Goal: Task Accomplishment & Management: Use online tool/utility

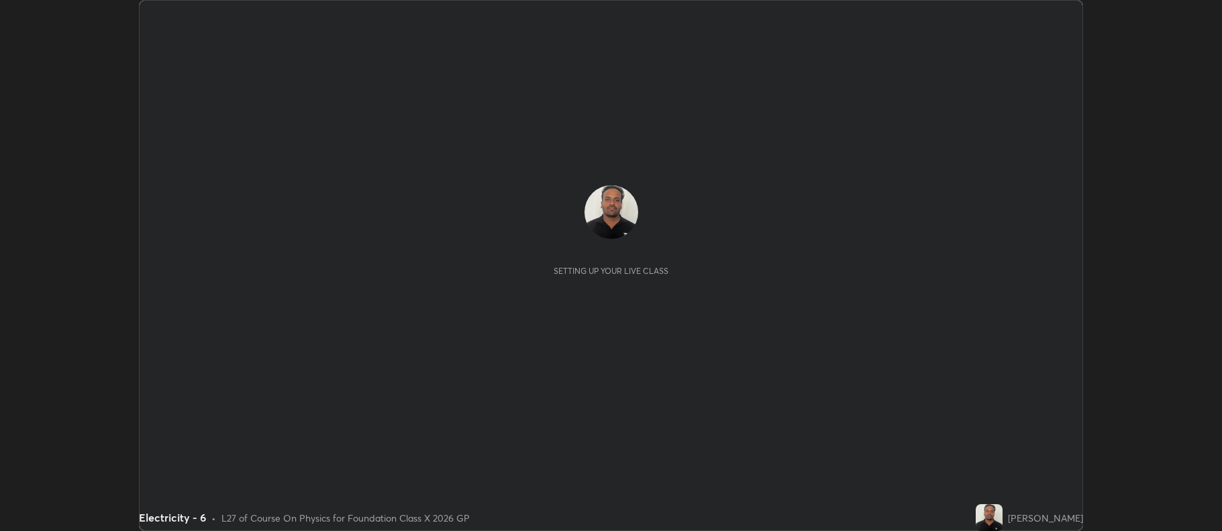
scroll to position [531, 1222]
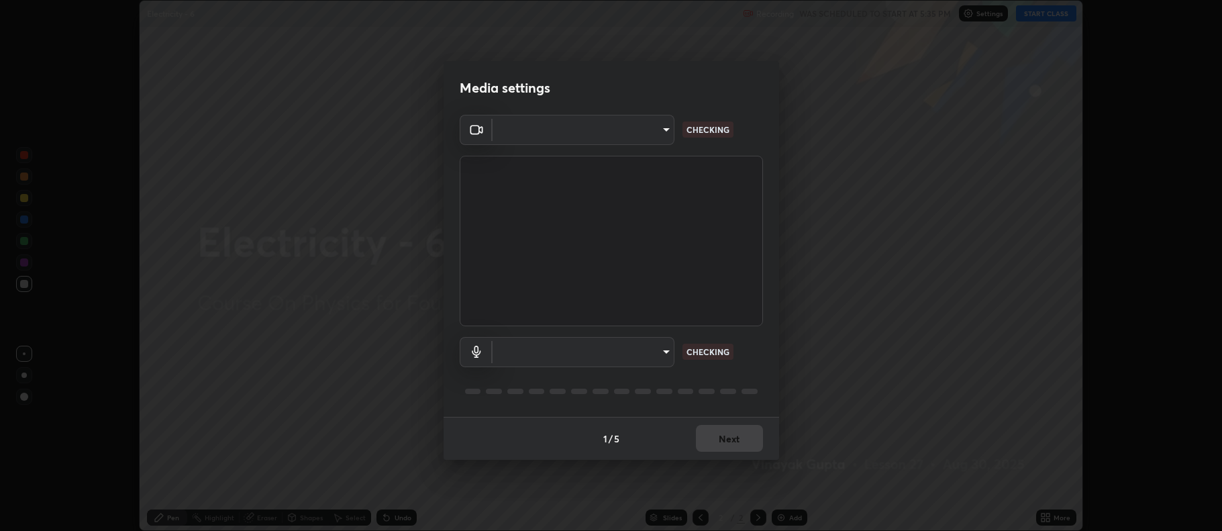
type input "5db75064d966c38022f0861f891c2b2deb8a9bf9a9a5a4ce251b0e0f2e365e36"
type input "default"
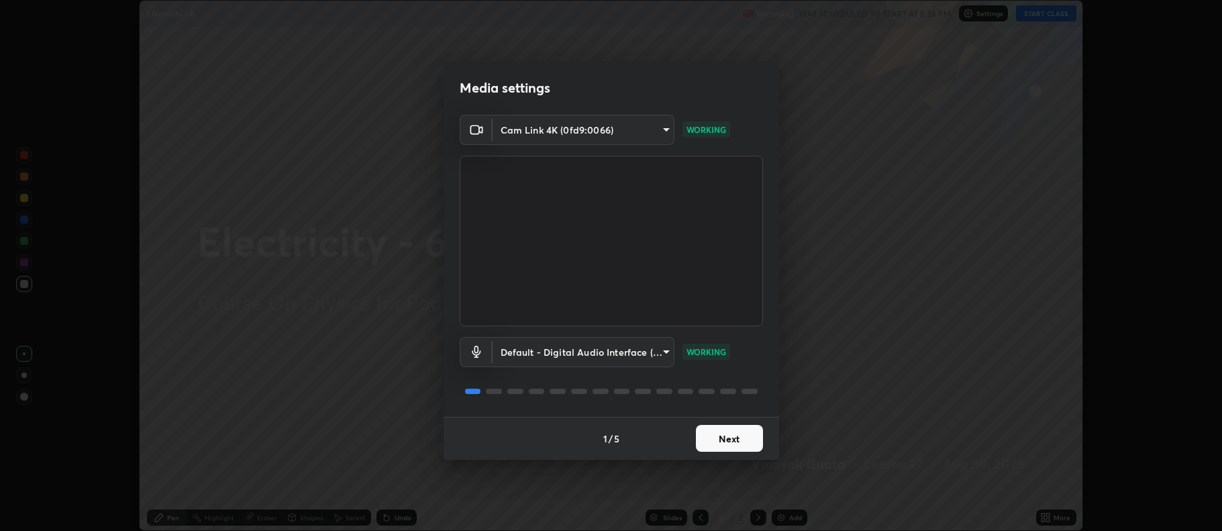
click at [724, 440] on button "Next" at bounding box center [729, 438] width 67 height 27
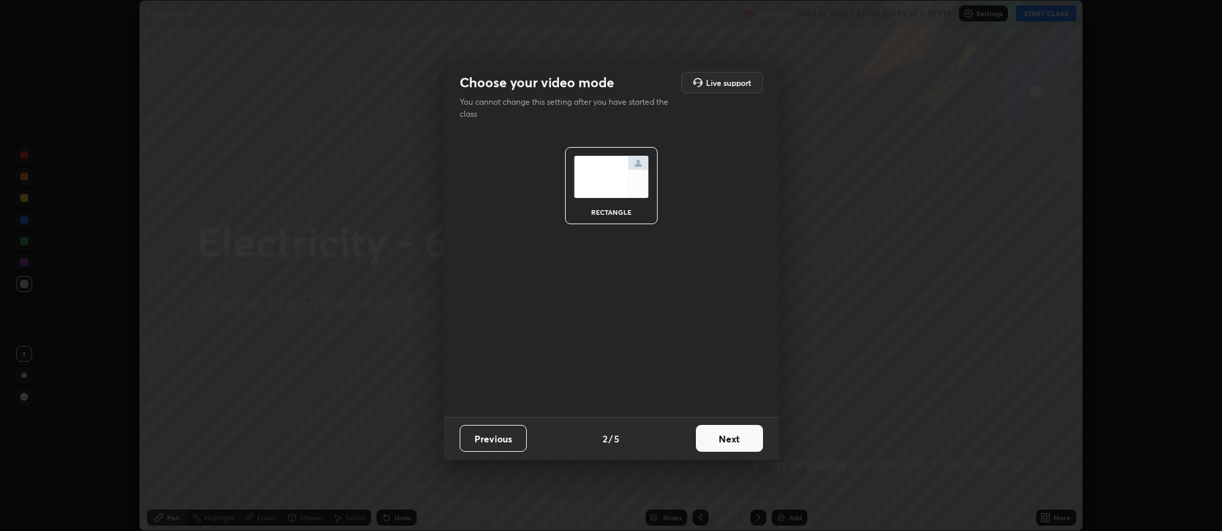
click at [729, 440] on button "Next" at bounding box center [729, 438] width 67 height 27
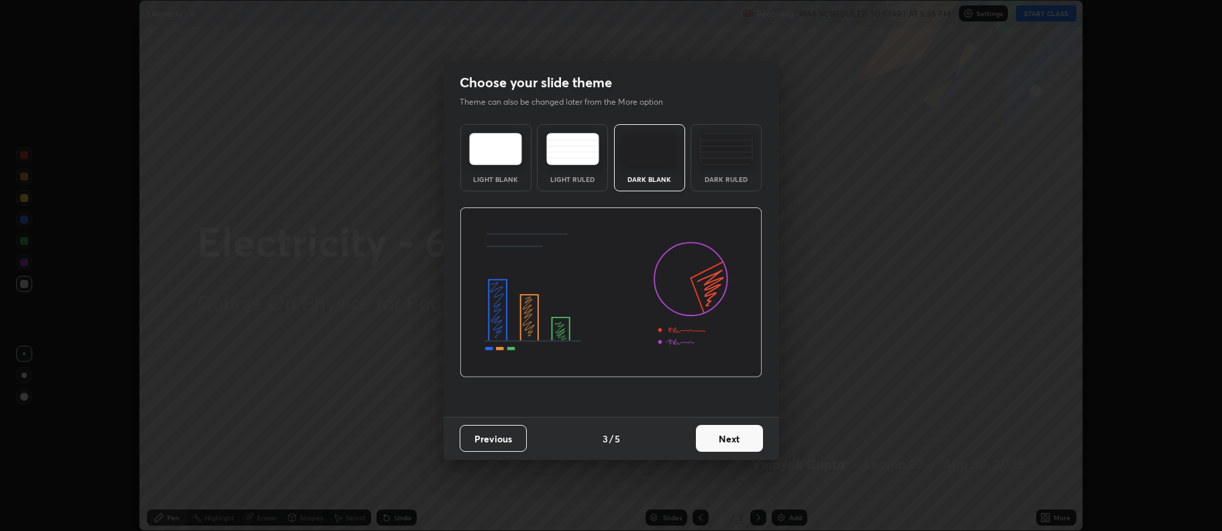
click at [733, 436] on button "Next" at bounding box center [729, 438] width 67 height 27
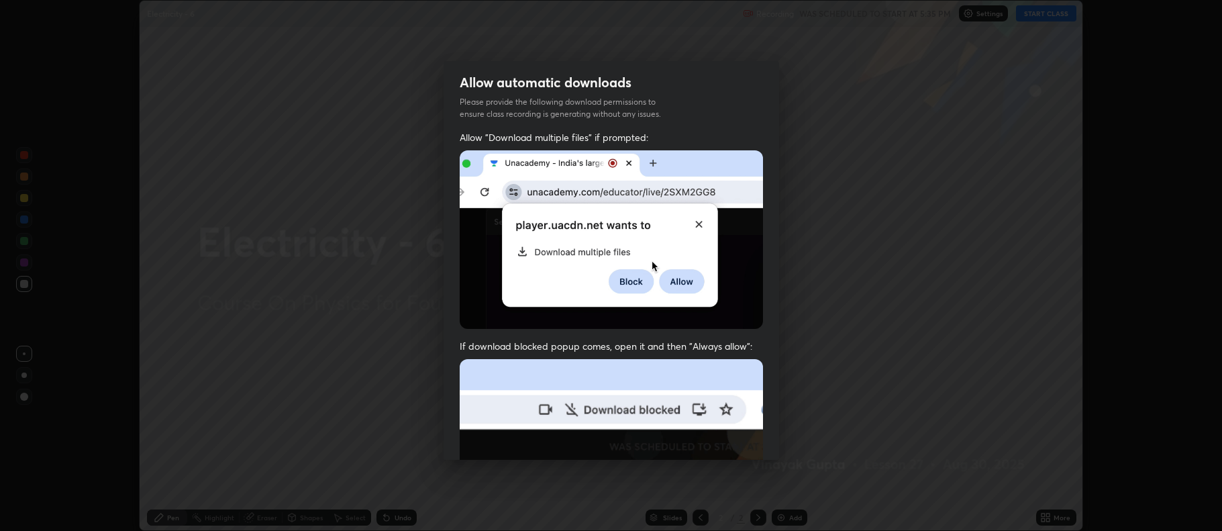
click at [738, 435] on img at bounding box center [611, 505] width 303 height 293
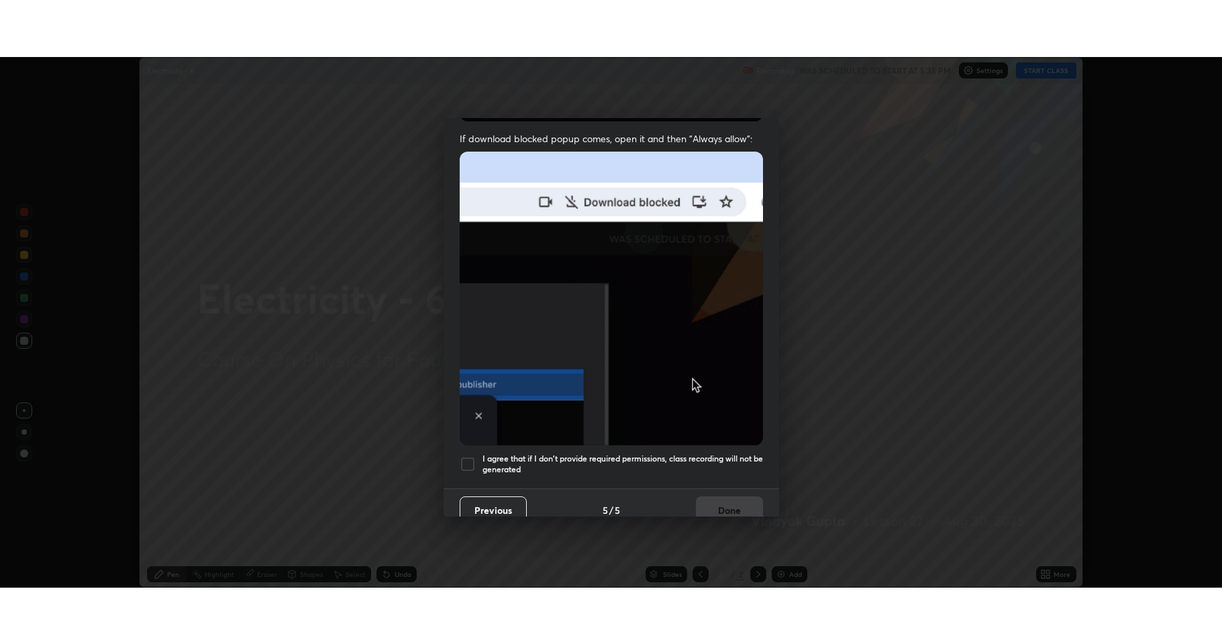
scroll to position [273, 0]
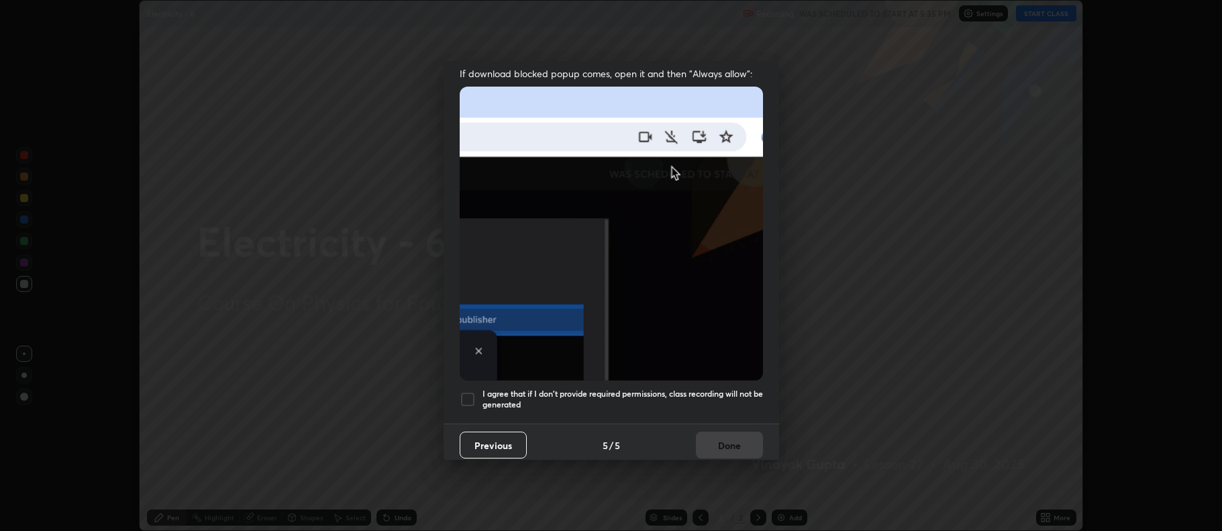
click at [571, 390] on h5 "I agree that if I don't provide required permissions, class recording will not …" at bounding box center [623, 399] width 281 height 21
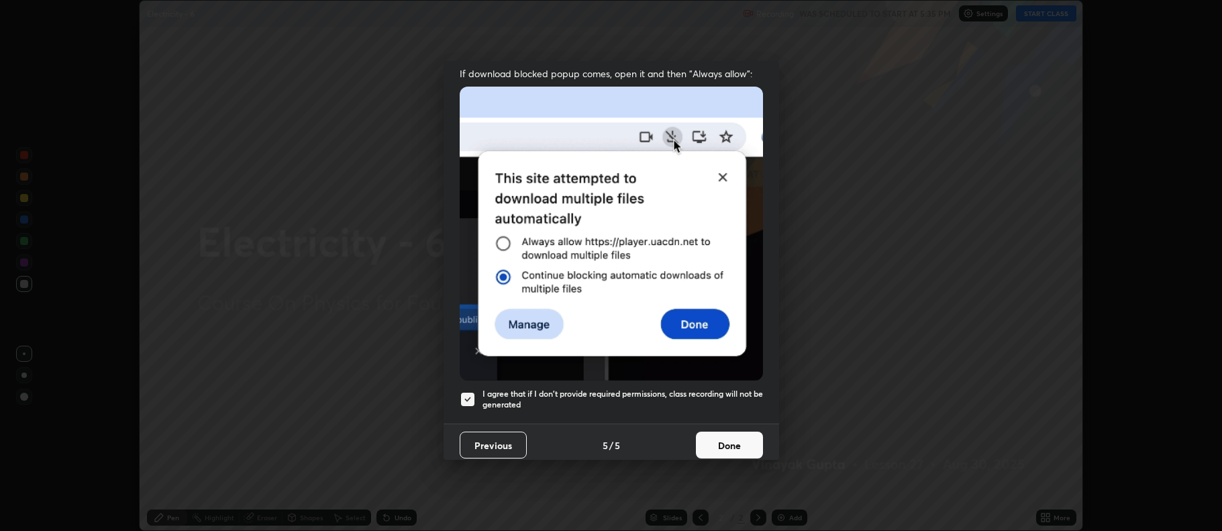
click at [730, 441] on button "Done" at bounding box center [729, 445] width 67 height 27
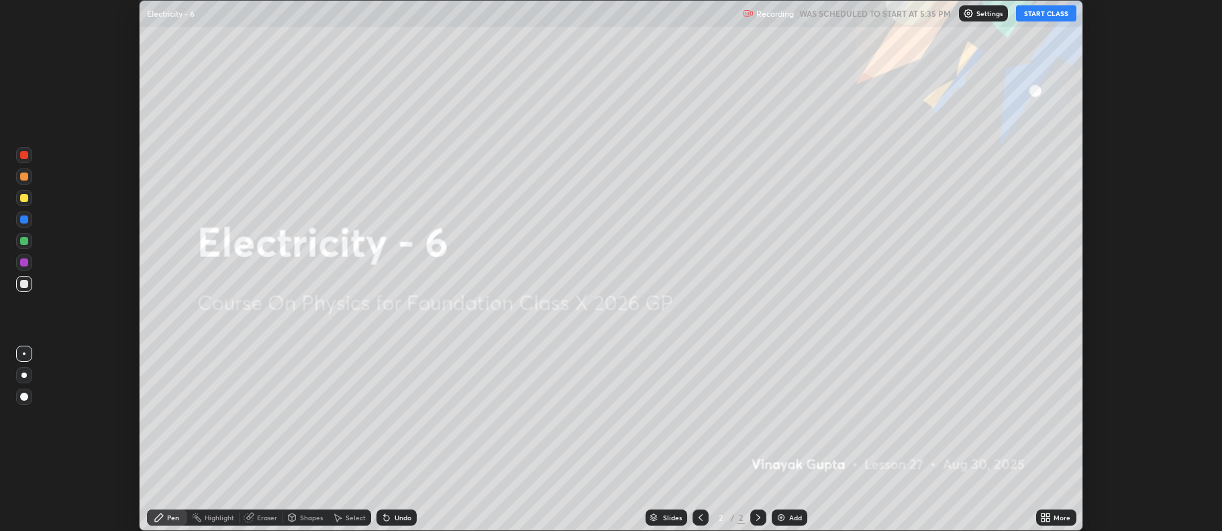
click at [1043, 519] on icon at bounding box center [1043, 519] width 3 height 3
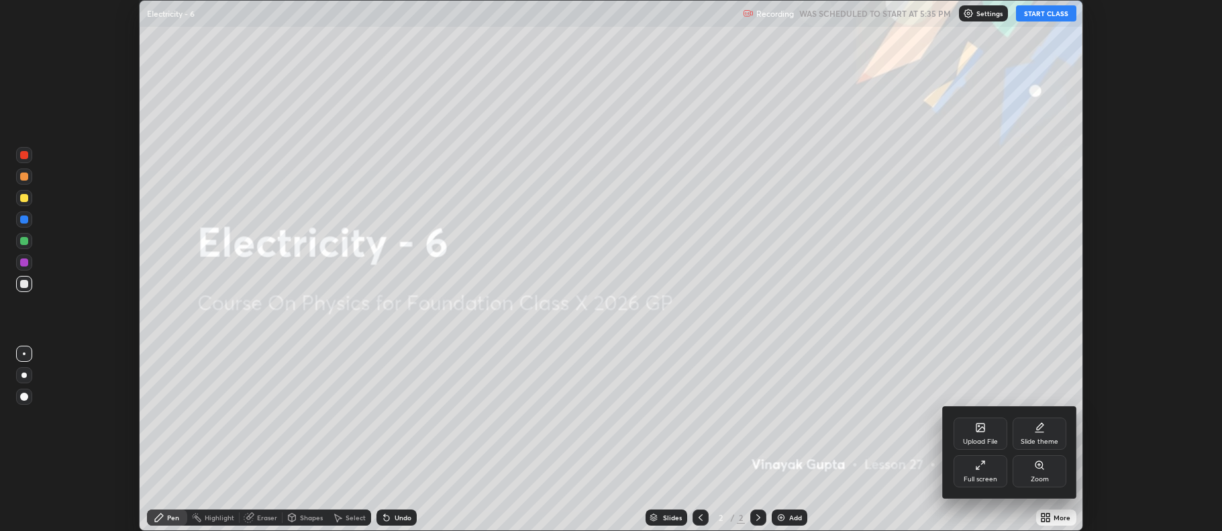
click at [976, 440] on div "Upload File" at bounding box center [980, 441] width 35 height 7
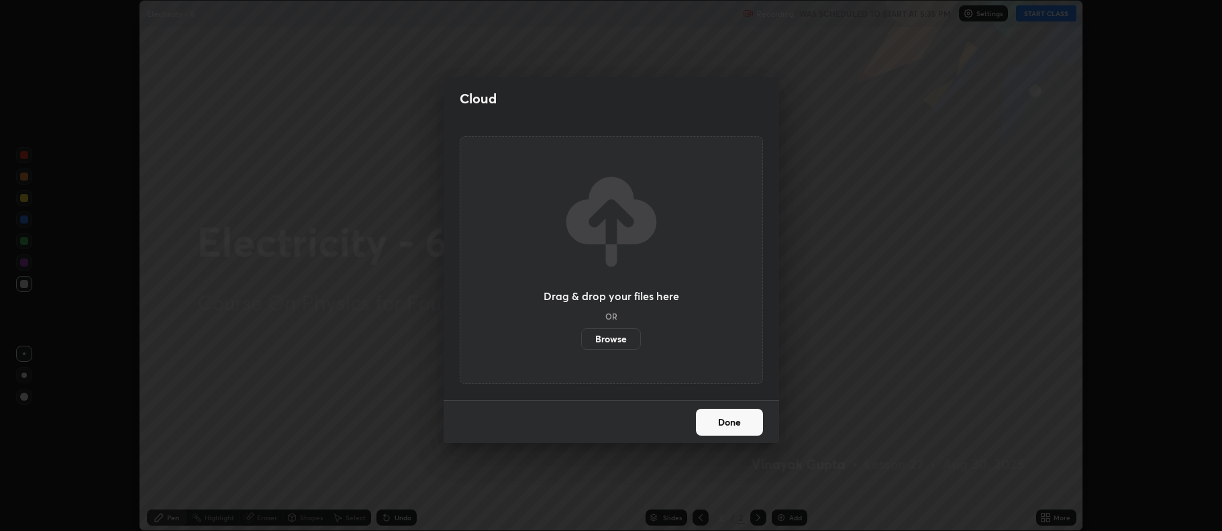
click at [618, 337] on label "Browse" at bounding box center [611, 338] width 60 height 21
click at [581, 337] on input "Browse" at bounding box center [581, 338] width 0 height 21
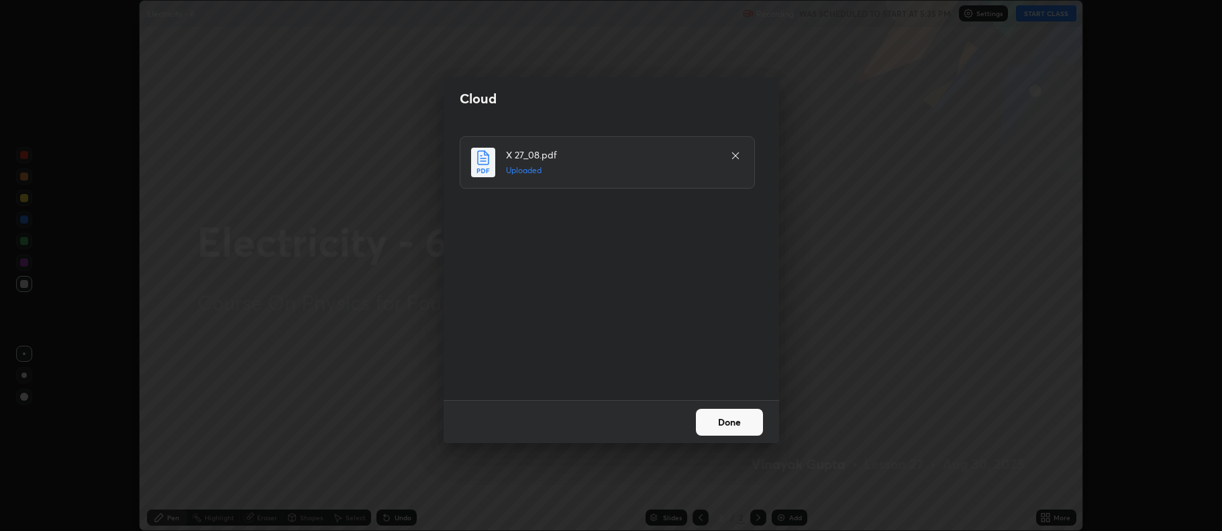
click at [741, 420] on button "Done" at bounding box center [729, 422] width 67 height 27
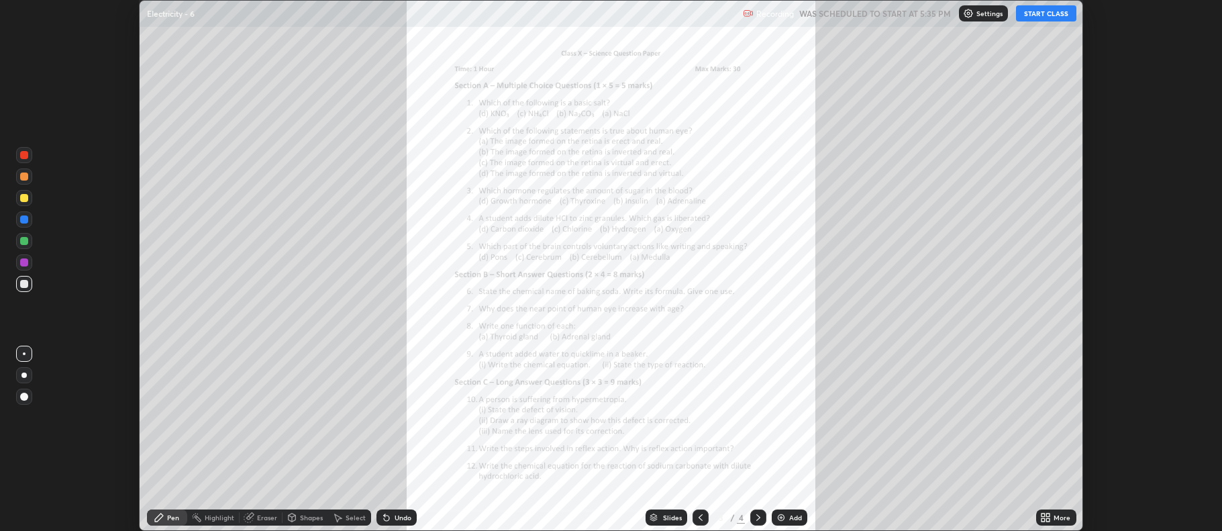
click at [1061, 18] on button "START CLASS" at bounding box center [1046, 13] width 60 height 16
click at [1058, 521] on div "More" at bounding box center [1062, 517] width 17 height 7
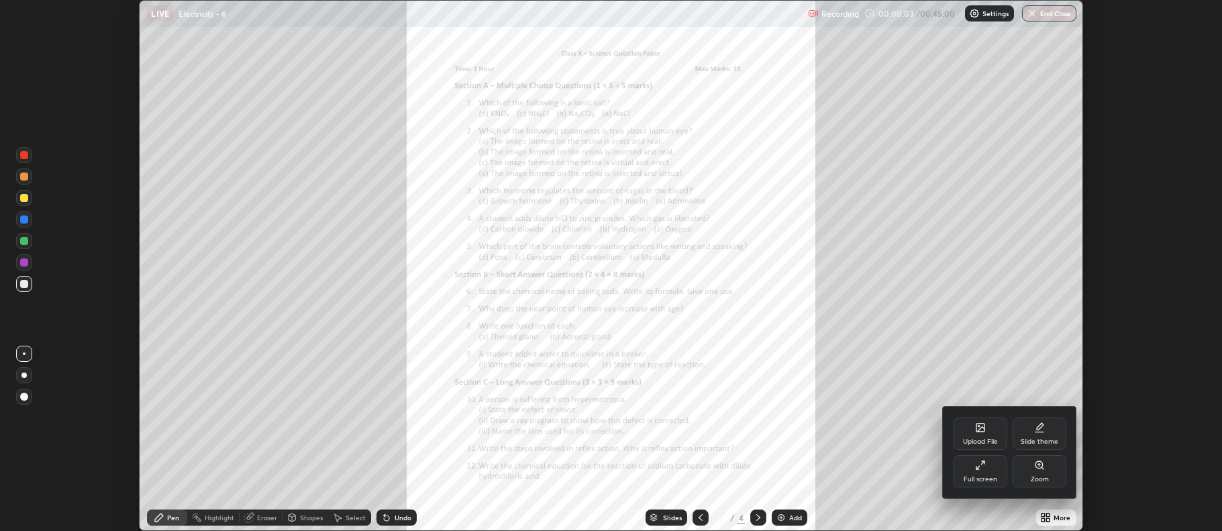
click at [992, 473] on div "Full screen" at bounding box center [981, 471] width 54 height 32
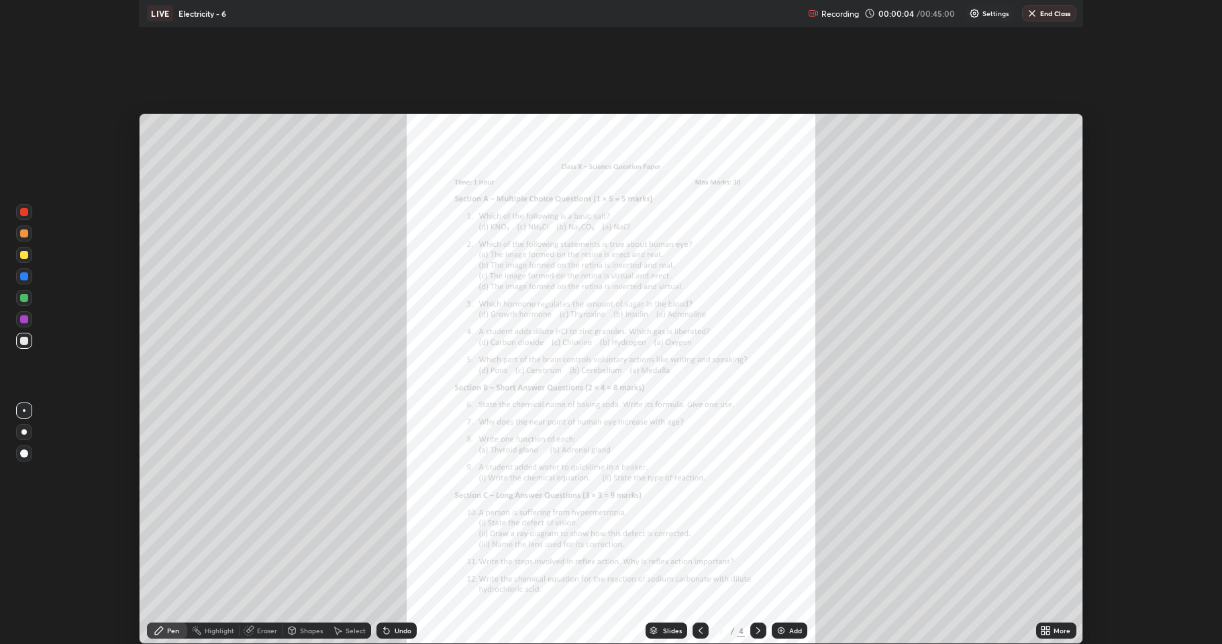
scroll to position [644, 1222]
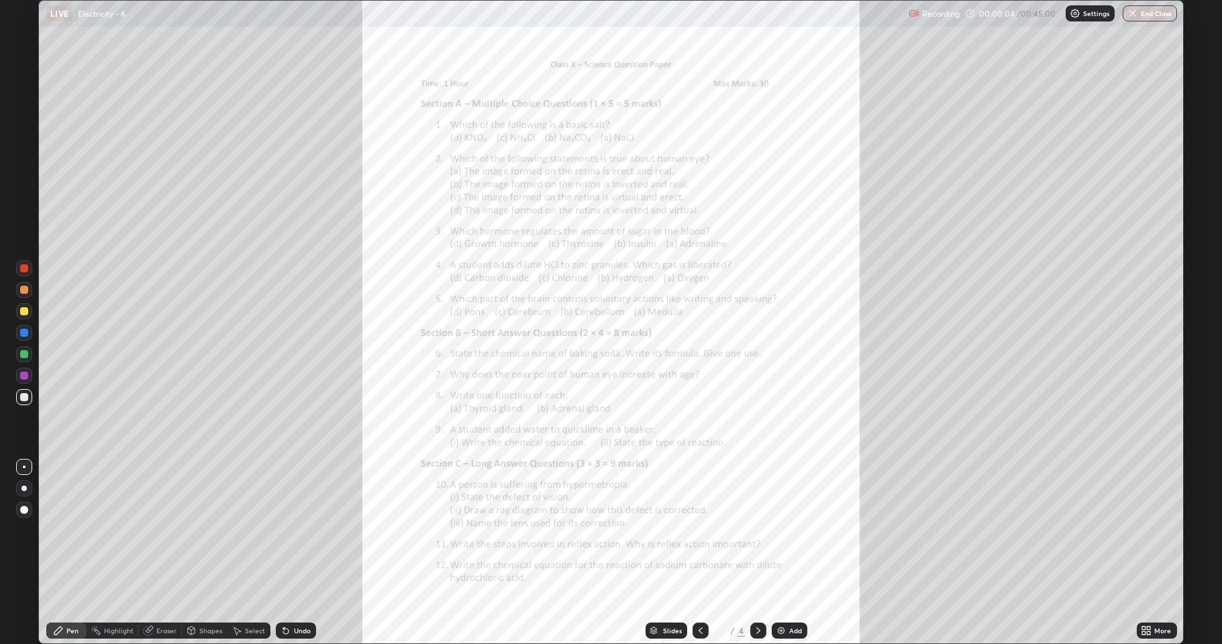
click at [1145, 530] on icon at bounding box center [1144, 628] width 3 height 3
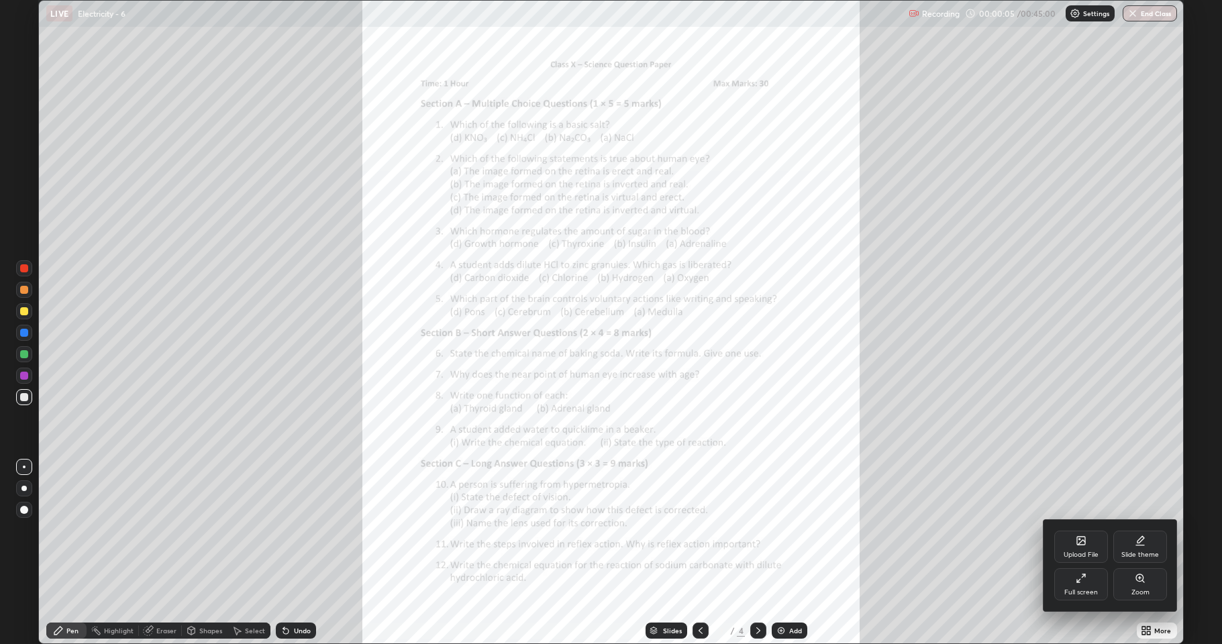
click at [1141, 530] on icon at bounding box center [1140, 578] width 11 height 11
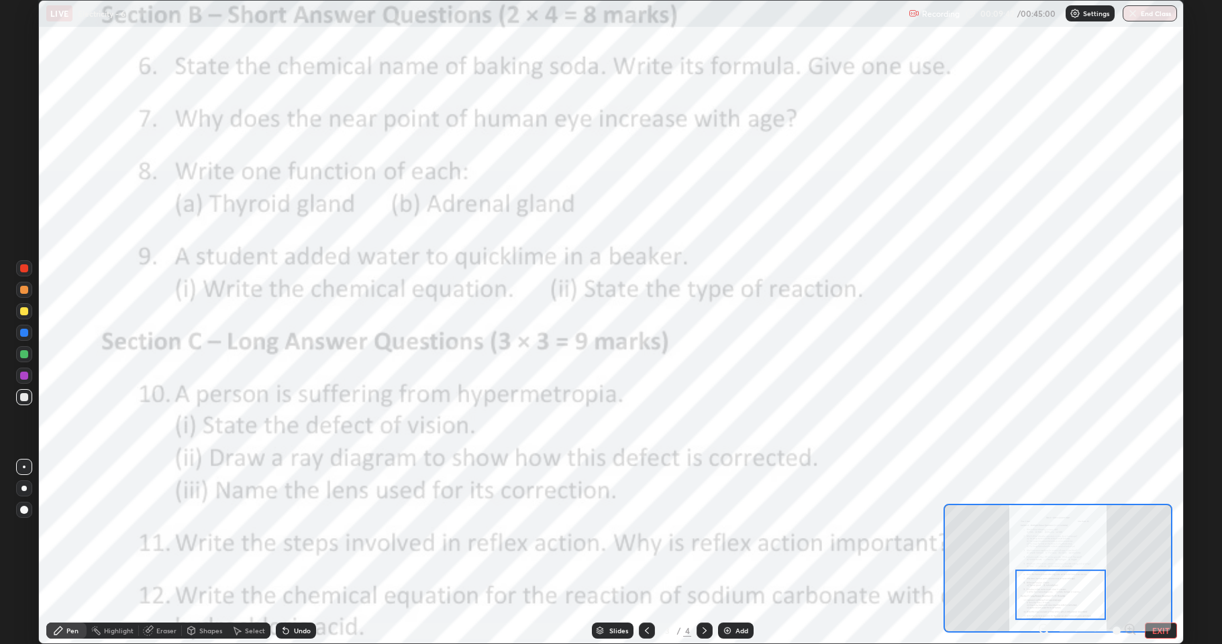
click at [24, 333] on div at bounding box center [24, 333] width 8 height 8
click at [158, 530] on div "Eraser" at bounding box center [166, 631] width 20 height 7
click at [199, 530] on div "Shapes" at bounding box center [210, 631] width 23 height 7
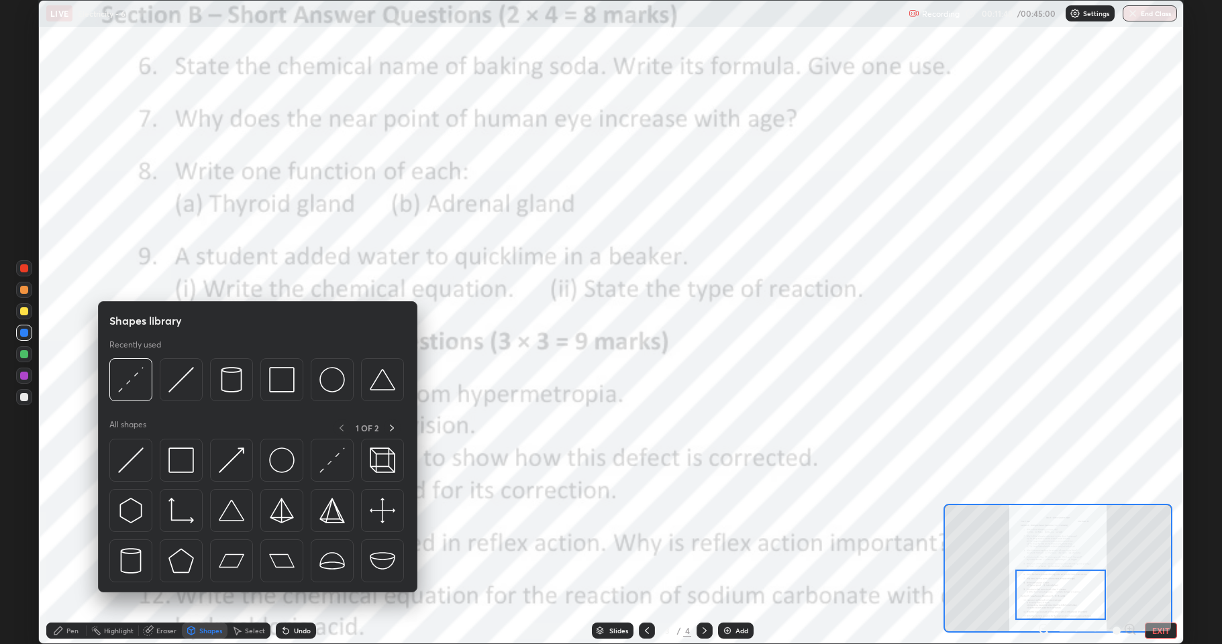
click at [116, 530] on div "Highlight" at bounding box center [119, 631] width 30 height 7
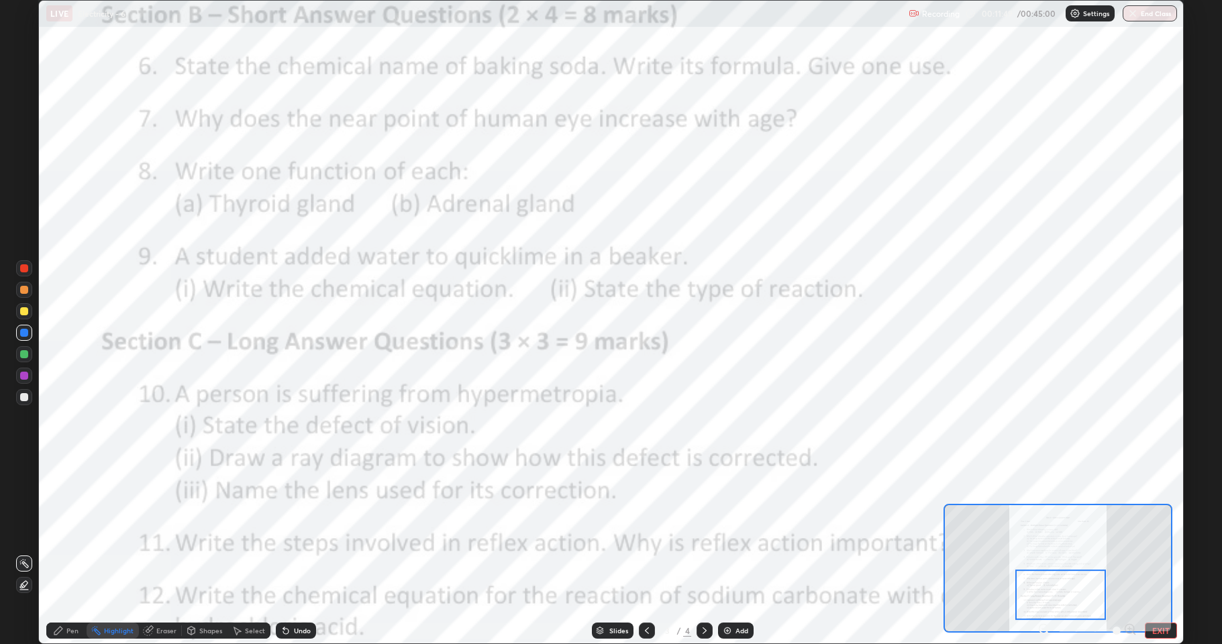
click at [83, 530] on div "Pen" at bounding box center [66, 631] width 40 height 16
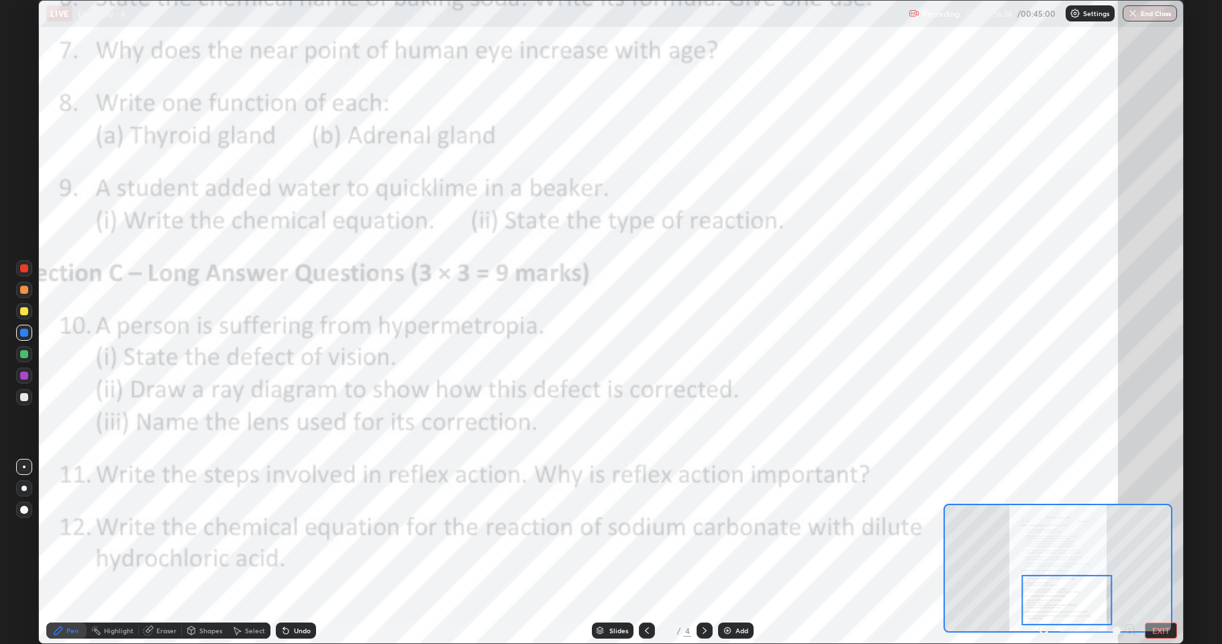
click at [704, 530] on icon at bounding box center [705, 631] width 11 height 11
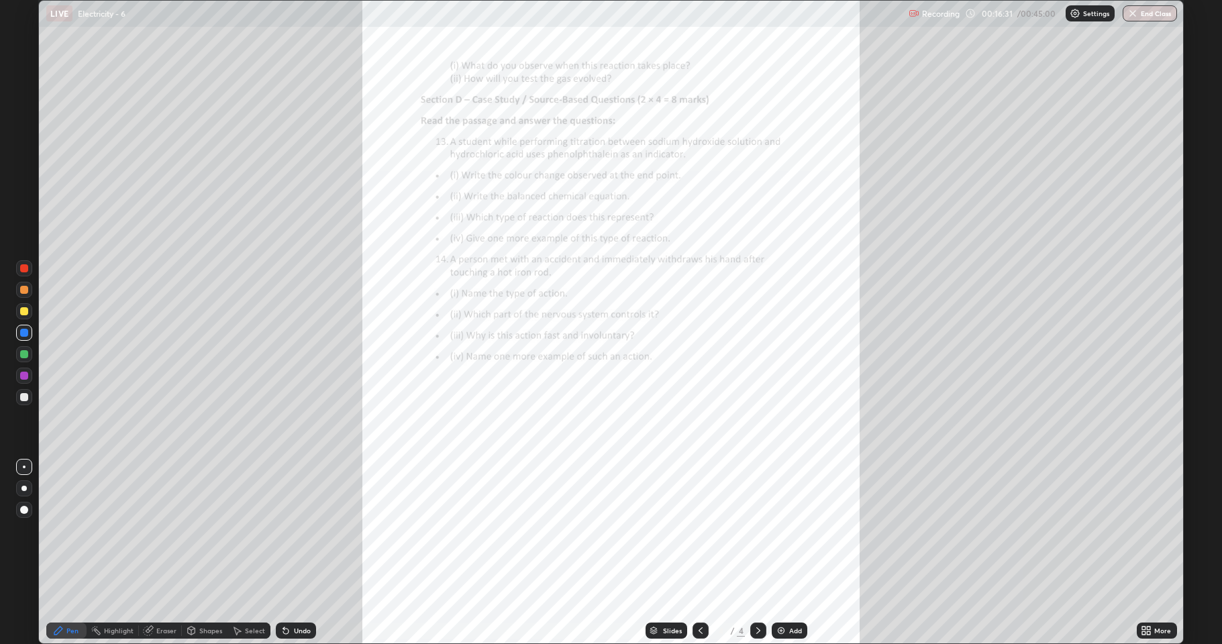
click at [700, 530] on icon at bounding box center [700, 631] width 11 height 11
click at [1149, 530] on icon at bounding box center [1146, 631] width 11 height 11
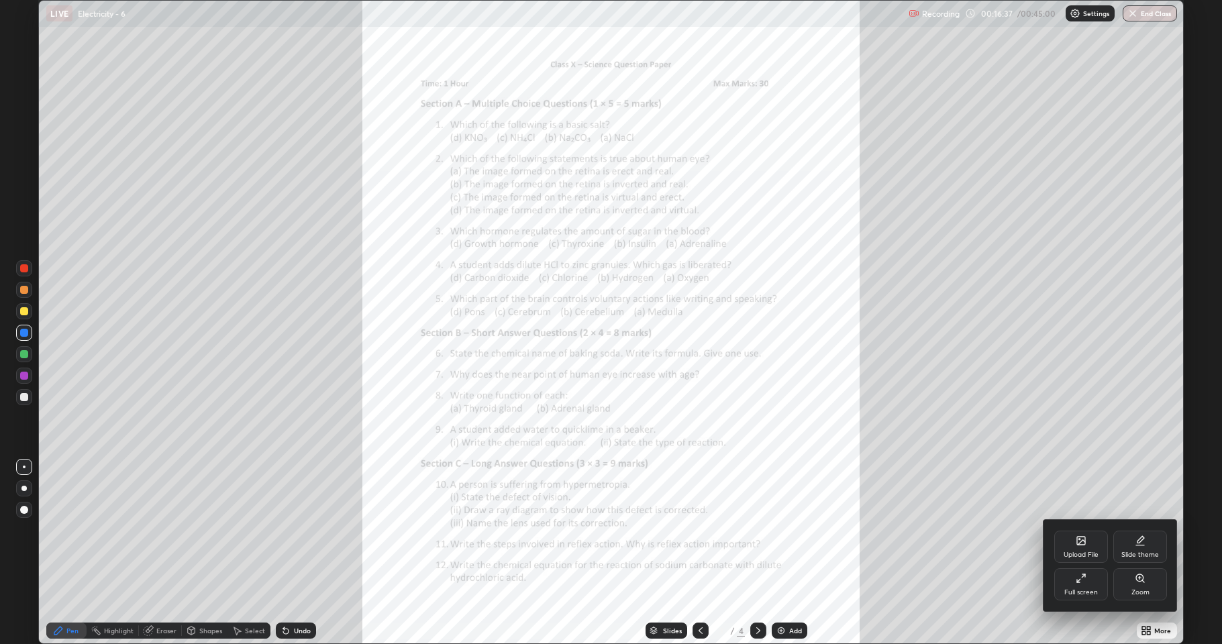
click at [1141, 530] on div "Zoom" at bounding box center [1141, 592] width 18 height 7
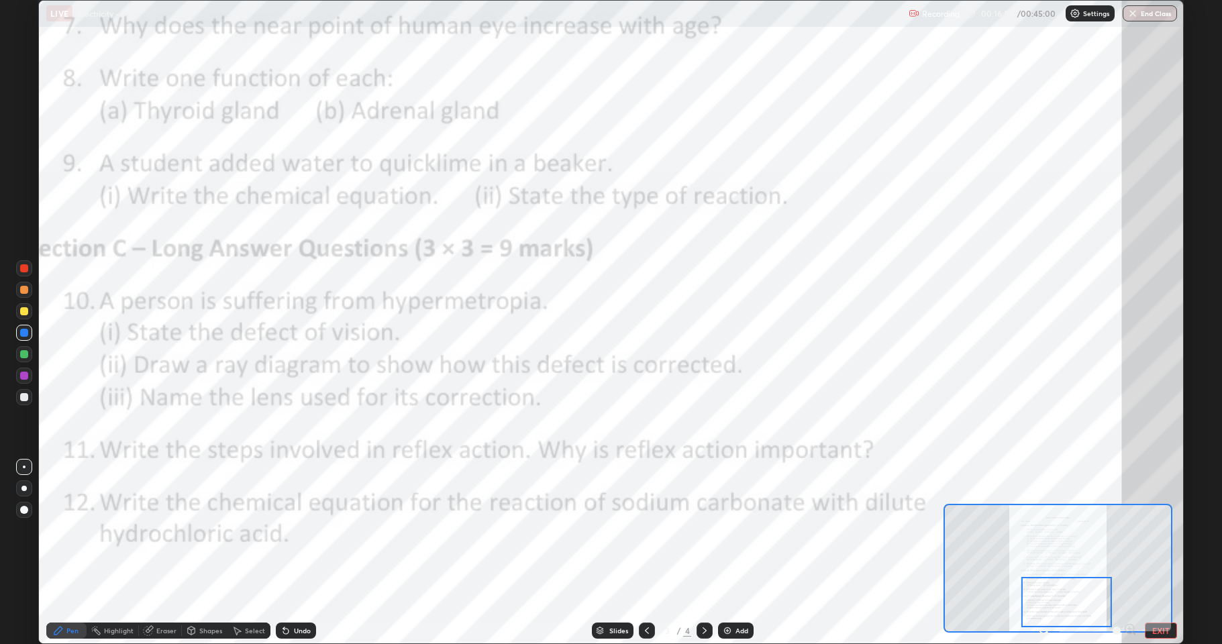
click at [23, 469] on div at bounding box center [24, 467] width 16 height 16
click at [703, 530] on icon at bounding box center [705, 631] width 11 height 11
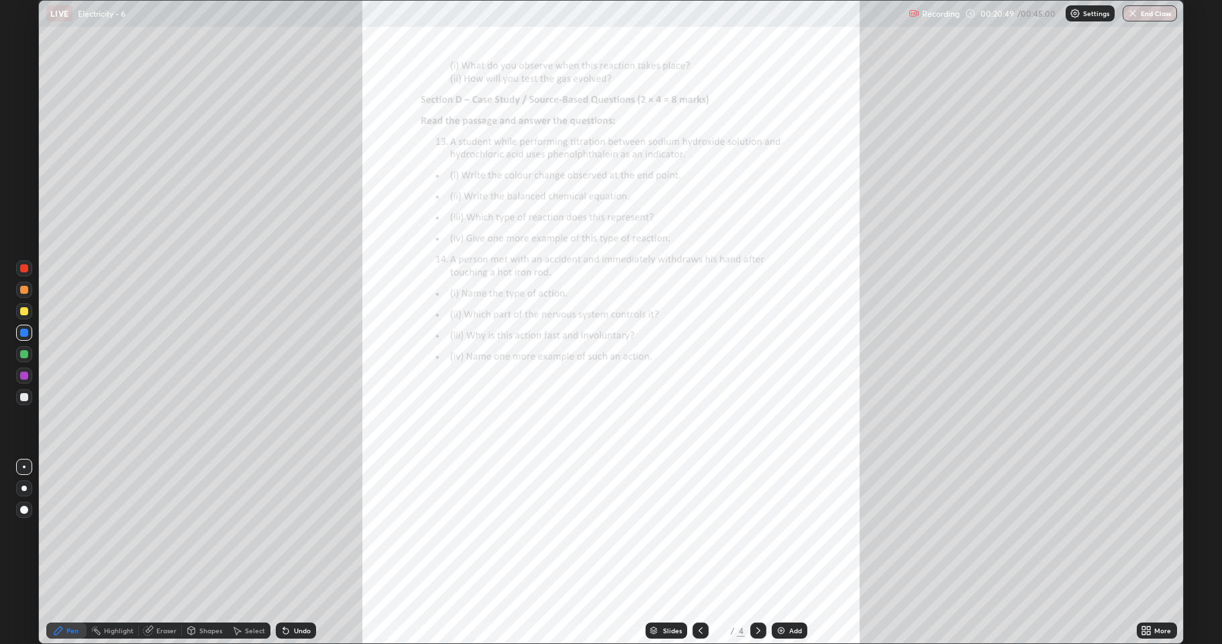
click at [1157, 530] on div "More" at bounding box center [1163, 631] width 17 height 7
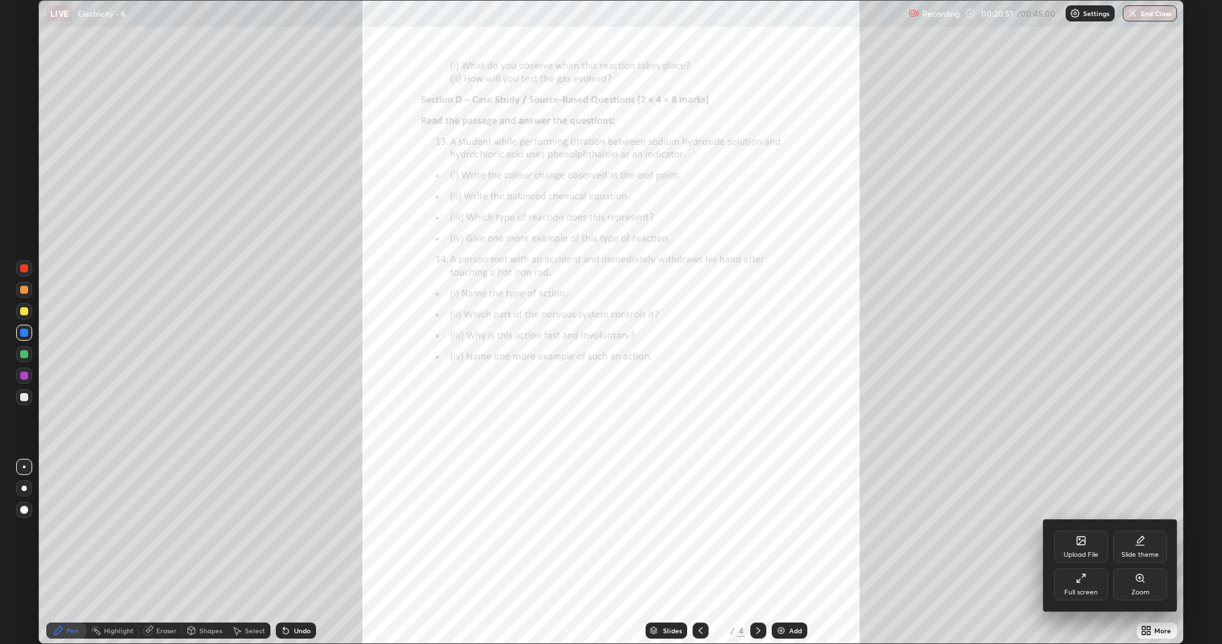
click at [1141, 530] on div "Zoom" at bounding box center [1141, 585] width 54 height 32
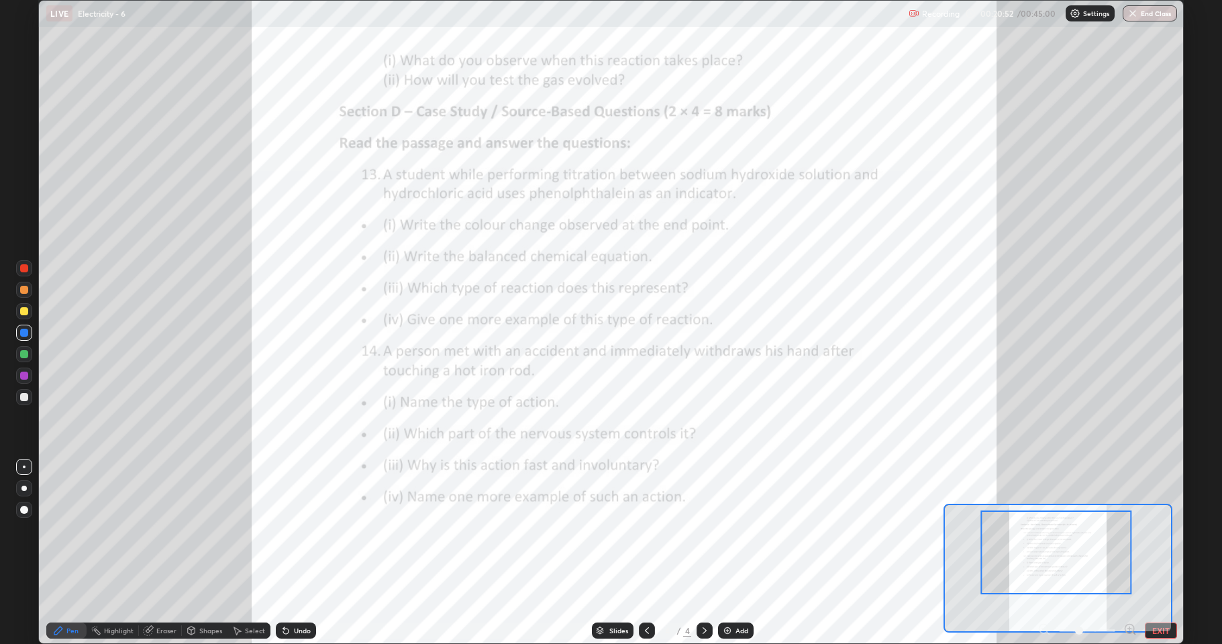
click at [1130, 530] on icon at bounding box center [1130, 629] width 0 height 3
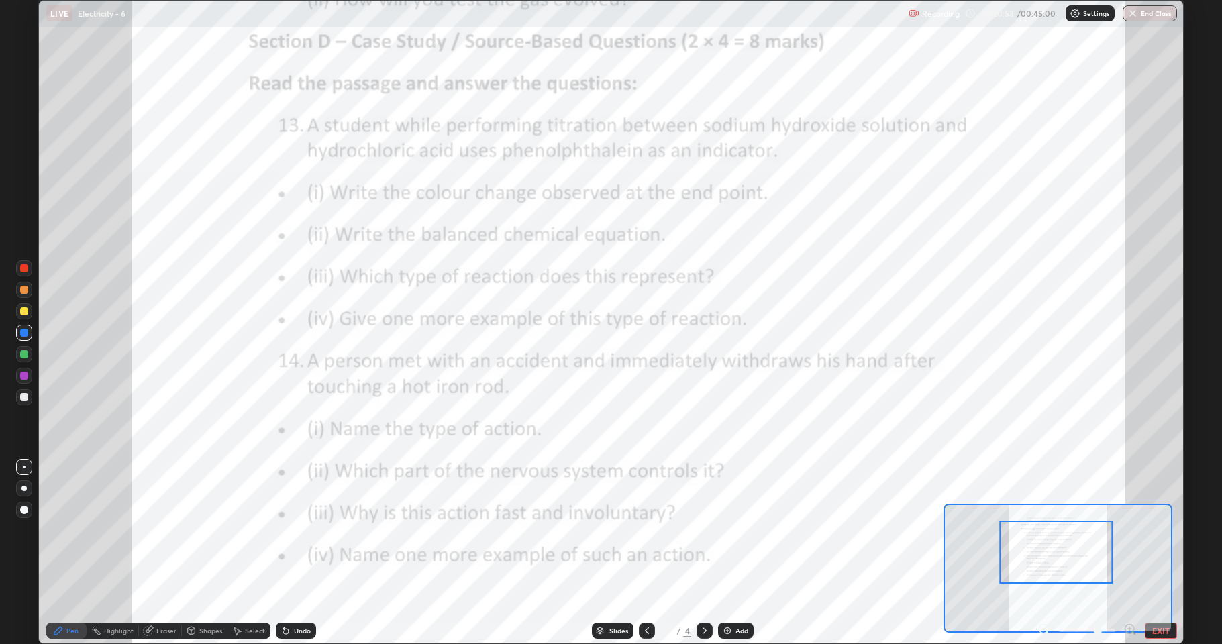
click at [1131, 530] on icon at bounding box center [1129, 629] width 3 height 0
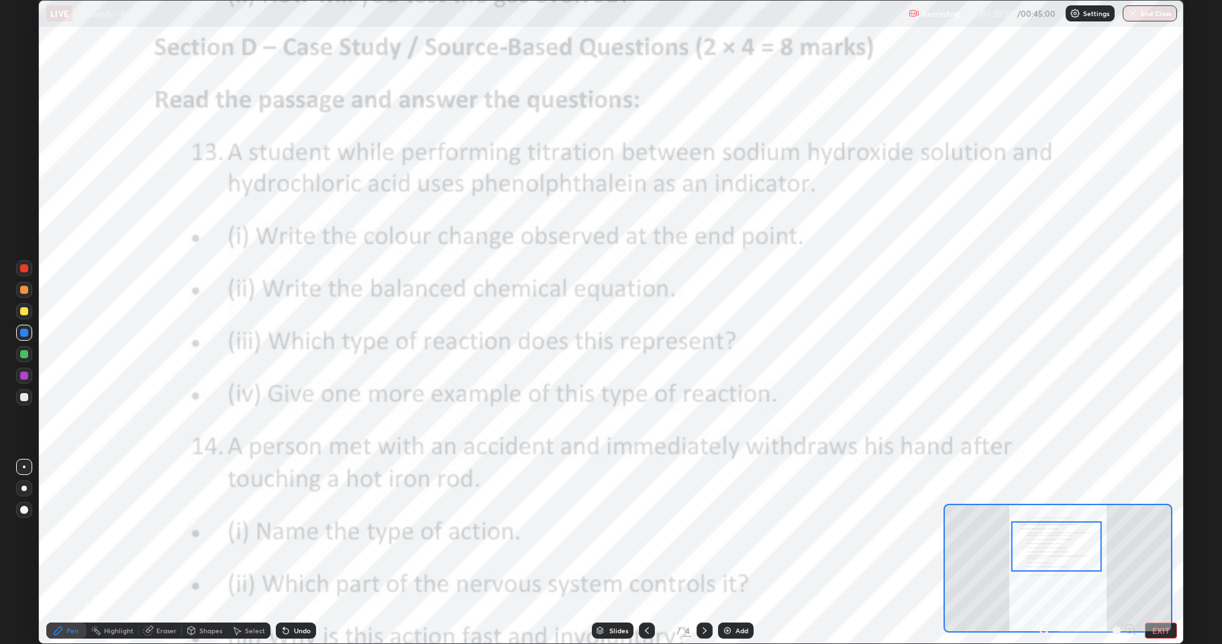
click at [652, 530] on div at bounding box center [647, 631] width 16 height 16
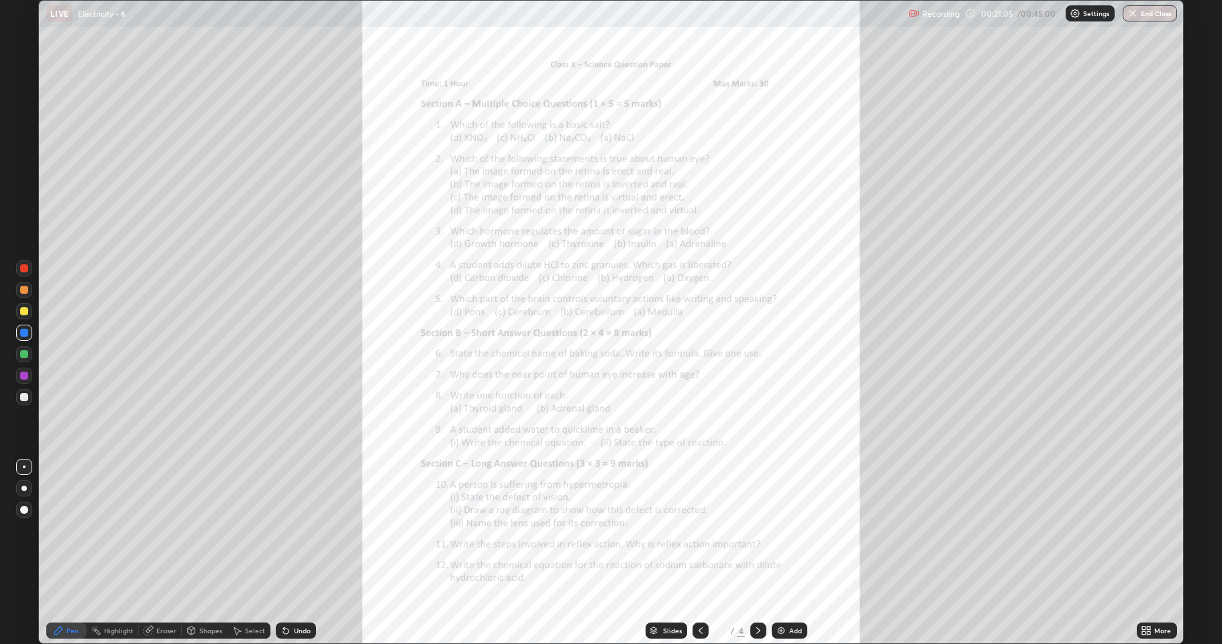
click at [756, 530] on icon at bounding box center [758, 631] width 11 height 11
click at [702, 530] on div at bounding box center [701, 631] width 16 height 16
click at [763, 530] on div at bounding box center [759, 631] width 16 height 27
click at [1164, 530] on div "More" at bounding box center [1163, 631] width 17 height 7
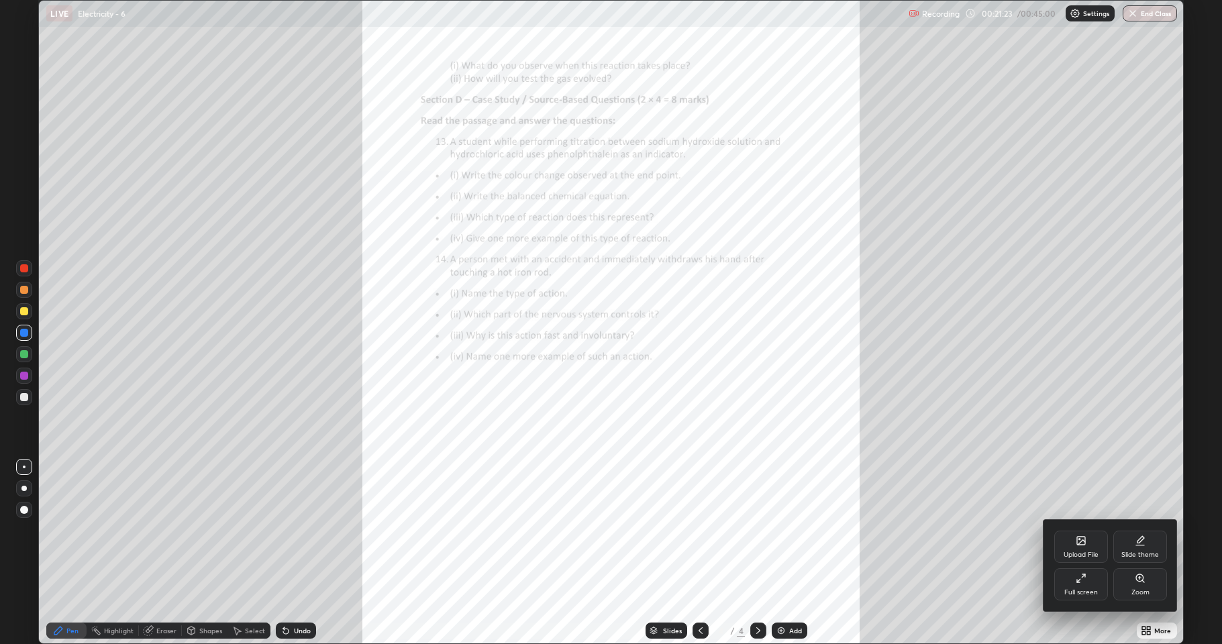
click at [1147, 530] on div "Zoom" at bounding box center [1141, 592] width 18 height 7
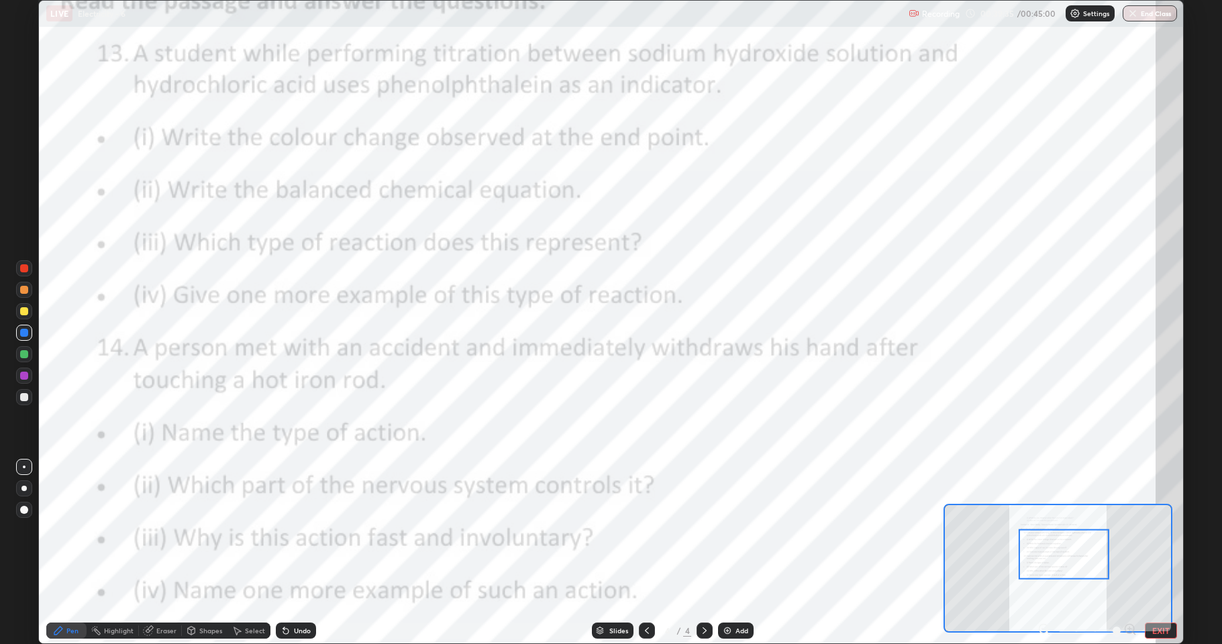
click at [671, 530] on div "4" at bounding box center [667, 631] width 13 height 8
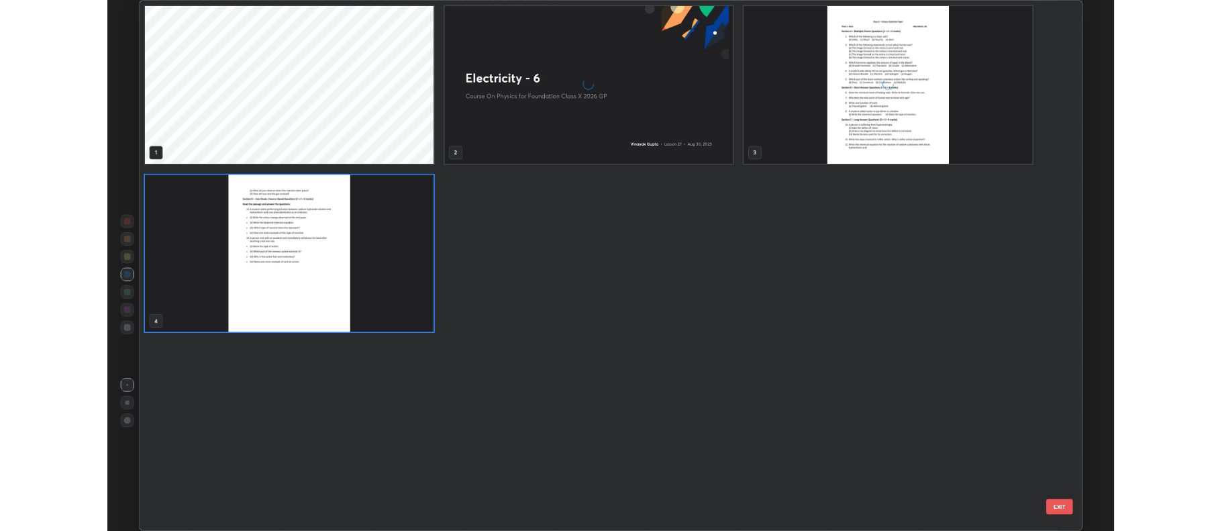
scroll to position [639, 1138]
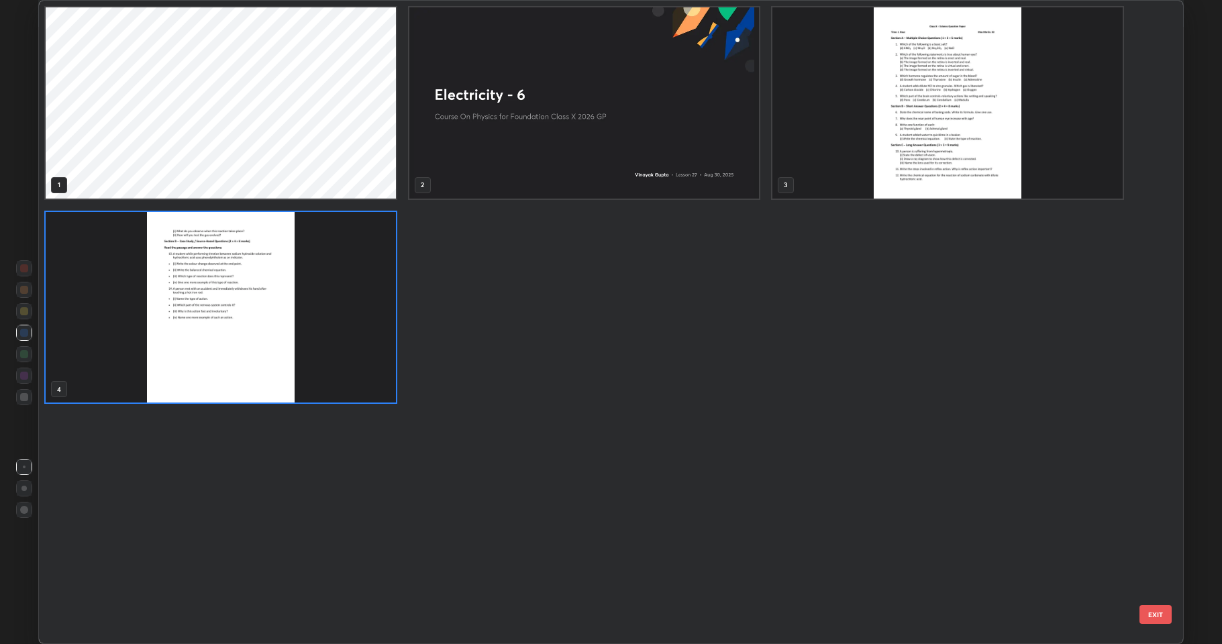
click at [945, 164] on img "grid" at bounding box center [948, 102] width 350 height 191
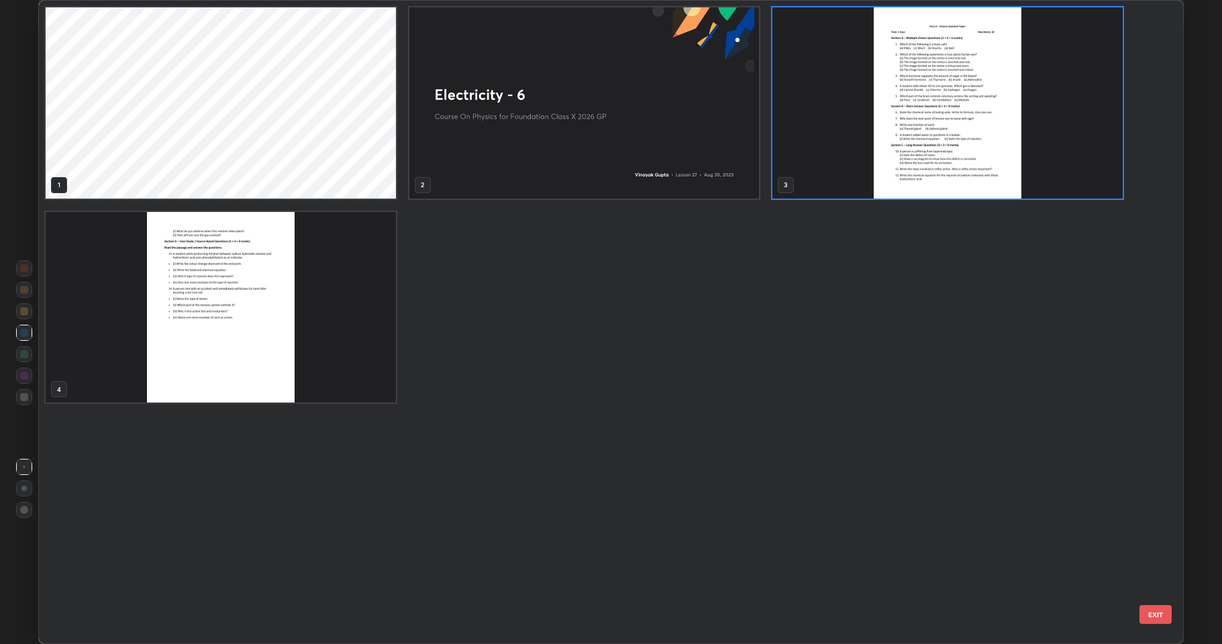
click at [949, 166] on img "grid" at bounding box center [948, 102] width 350 height 191
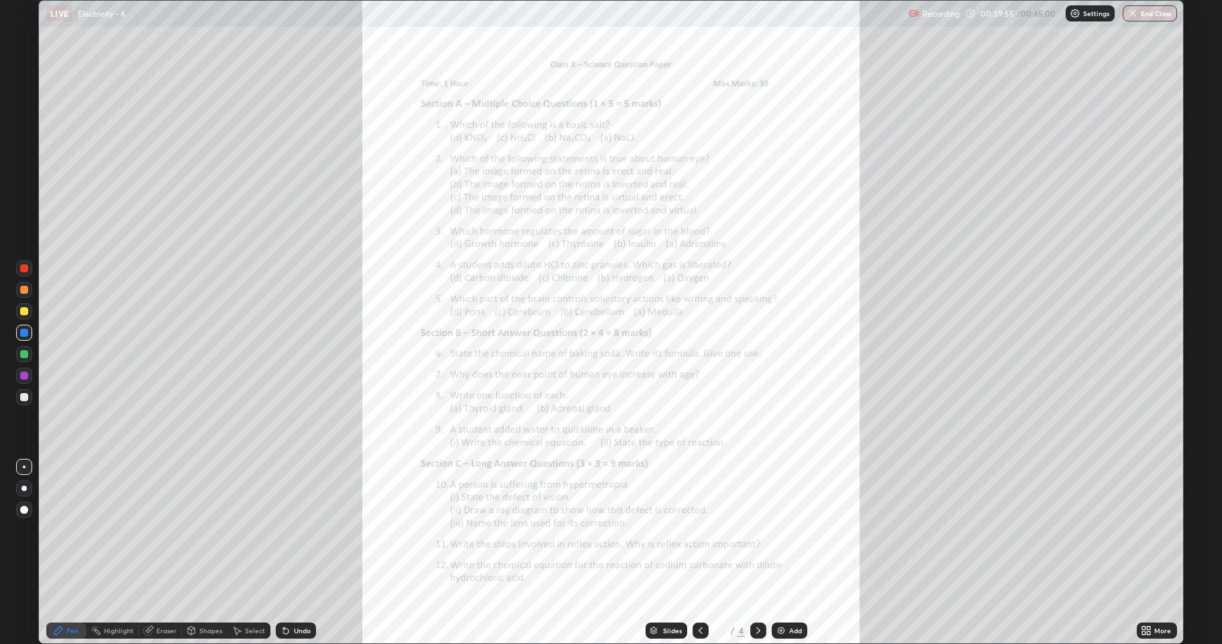
click at [765, 530] on div at bounding box center [759, 631] width 16 height 27
click at [1156, 530] on div "More" at bounding box center [1157, 631] width 40 height 16
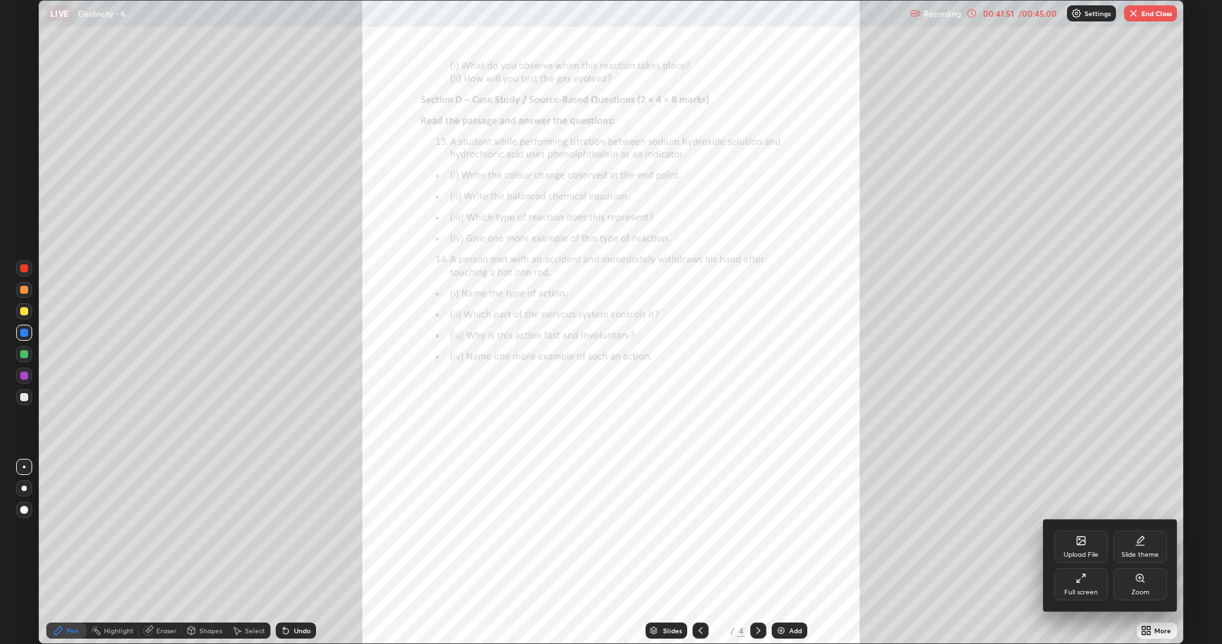
click at [1150, 11] on div at bounding box center [611, 322] width 1222 height 644
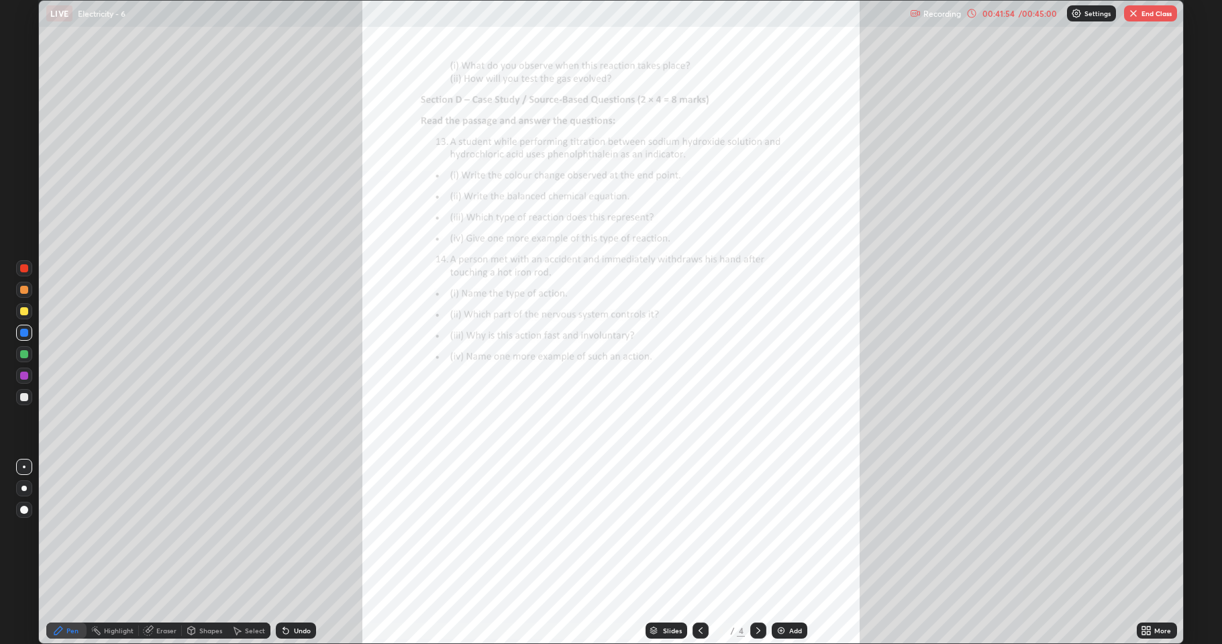
click at [1149, 13] on button "End Class" at bounding box center [1150, 13] width 53 height 16
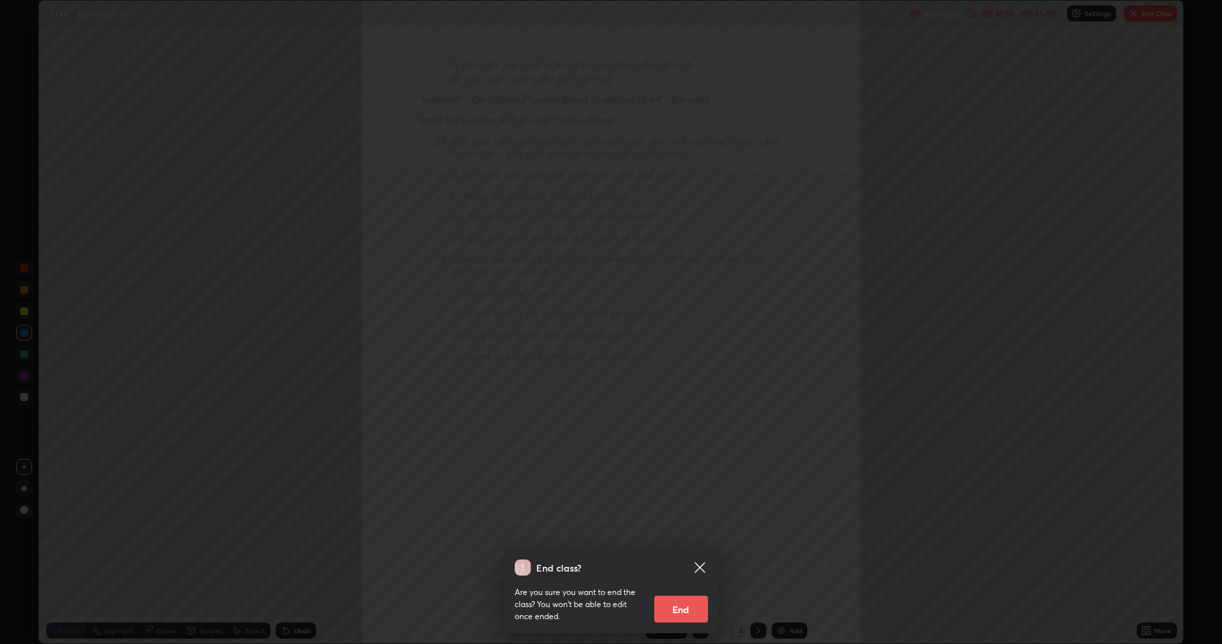
click at [691, 530] on button "End" at bounding box center [682, 609] width 54 height 27
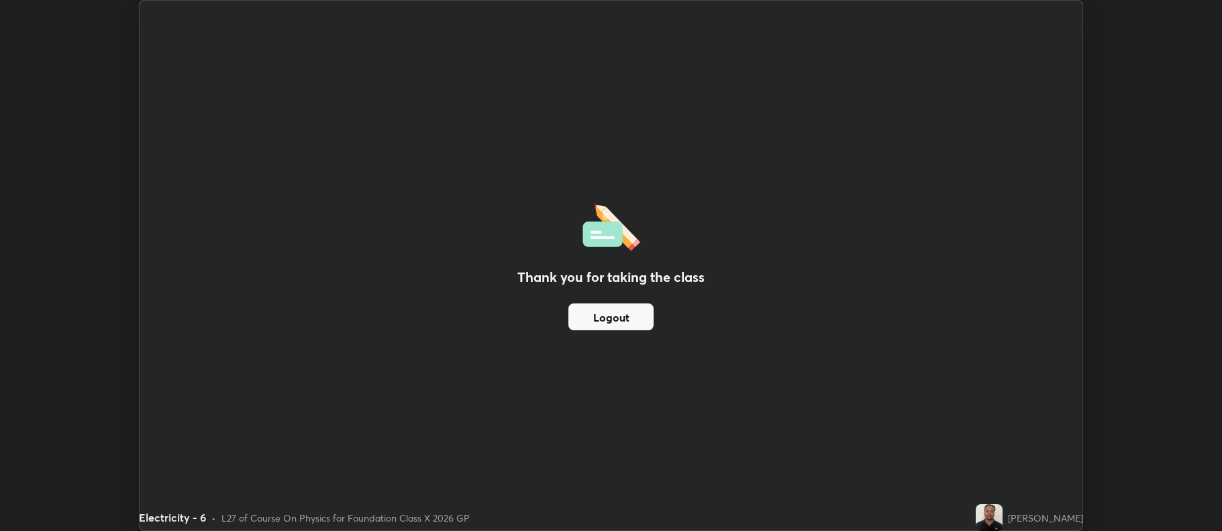
scroll to position [66600, 65909]
